Goal: Information Seeking & Learning: Stay updated

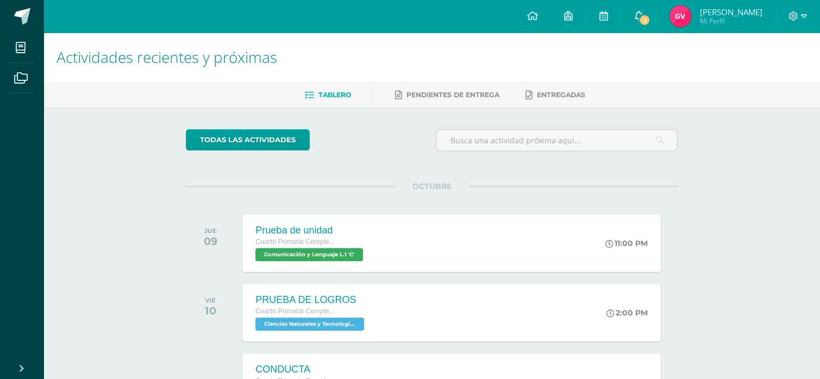
click at [649, 15] on span "2" at bounding box center [644, 20] width 12 height 12
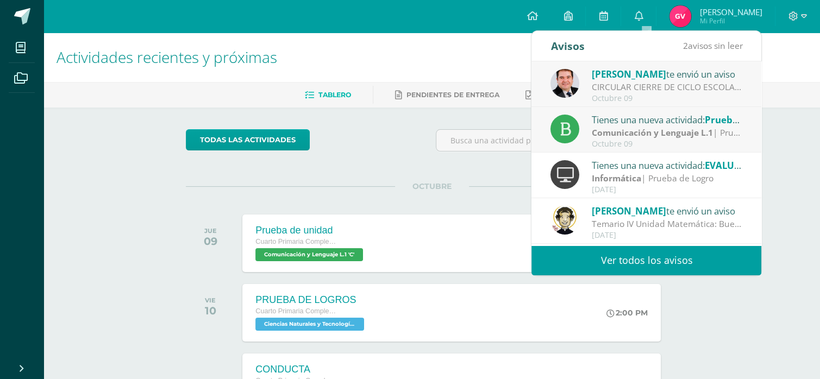
click at [663, 258] on link "Ver todos los avisos" at bounding box center [646, 261] width 230 height 30
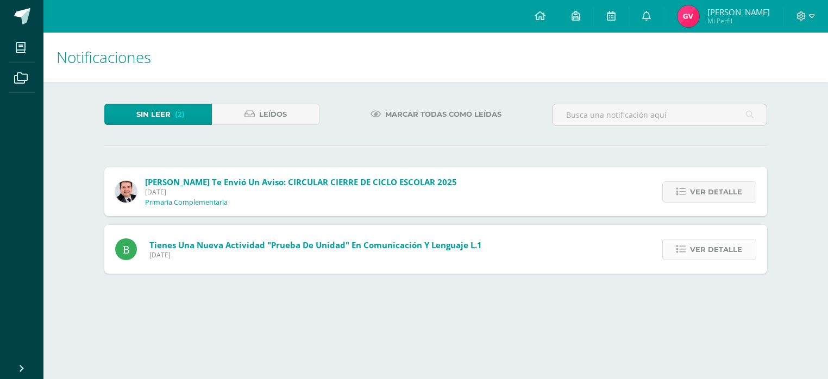
click at [709, 247] on span "Ver detalle" at bounding box center [716, 250] width 52 height 20
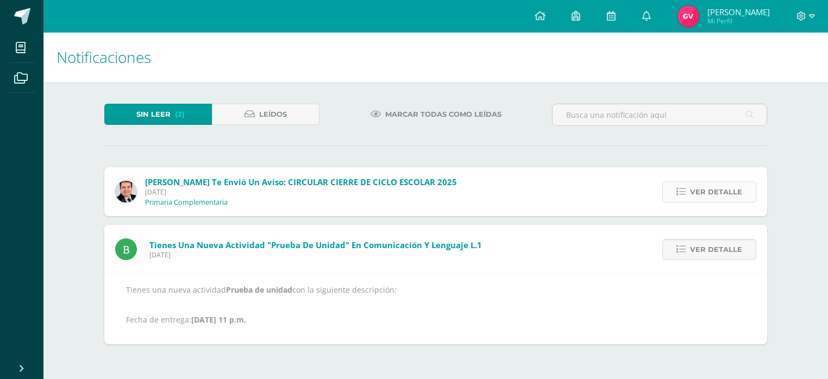
click at [728, 189] on span "Ver detalle" at bounding box center [716, 192] width 52 height 20
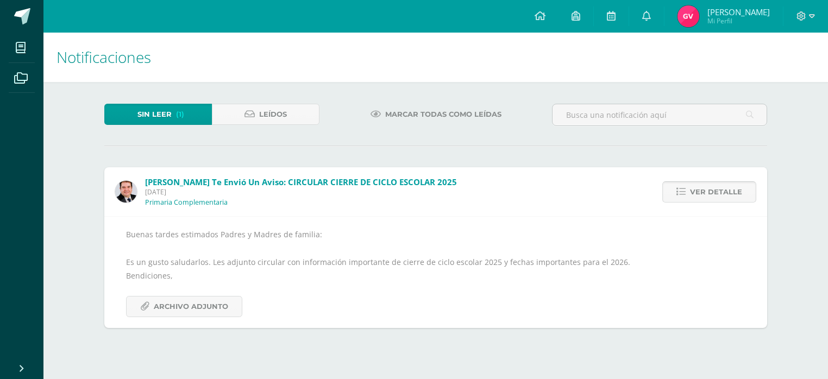
click at [714, 192] on span "Ver detalle" at bounding box center [716, 192] width 52 height 20
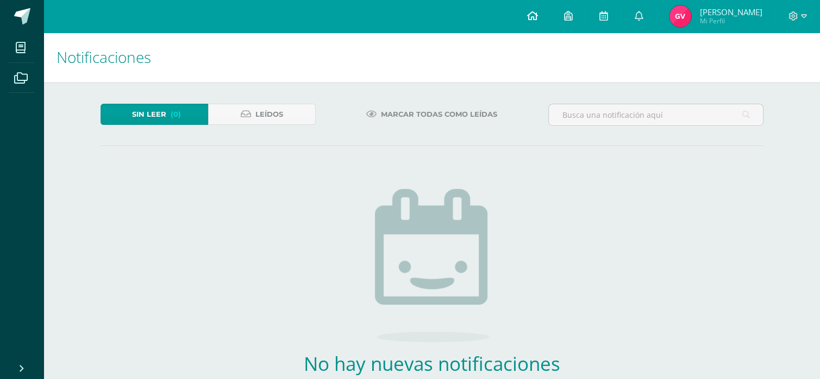
click at [537, 17] on icon at bounding box center [532, 16] width 11 height 10
